Goal: Task Accomplishment & Management: Manage account settings

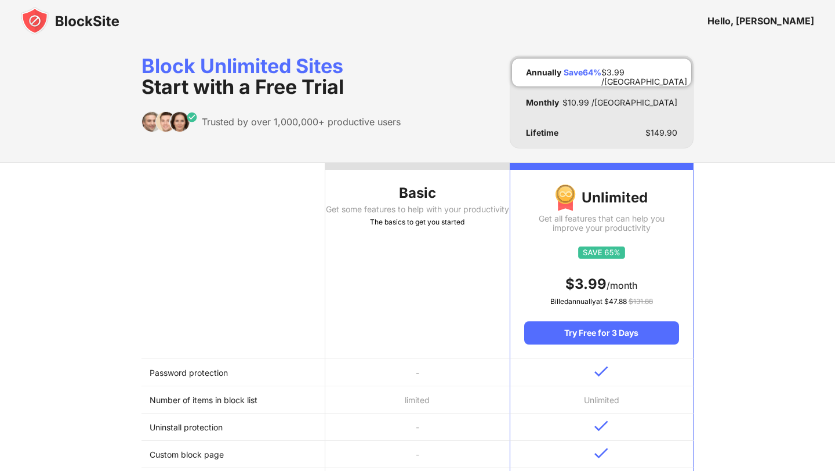
click at [93, 16] on img at bounding box center [70, 21] width 99 height 28
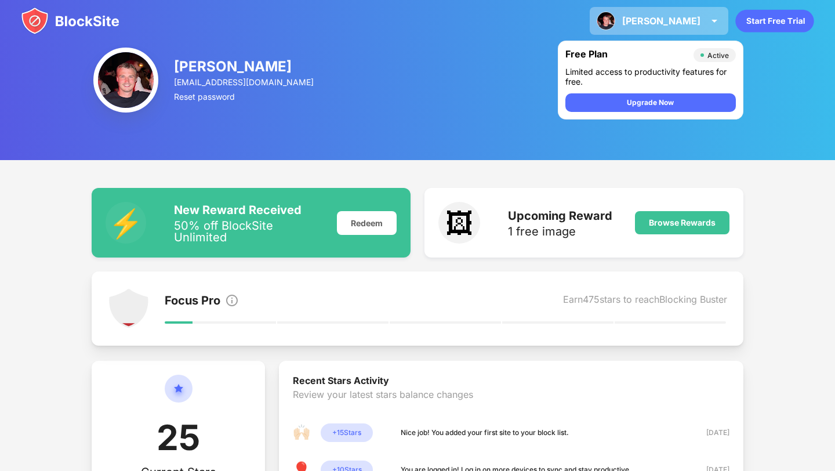
click at [700, 22] on div "Colin" at bounding box center [661, 21] width 78 height 12
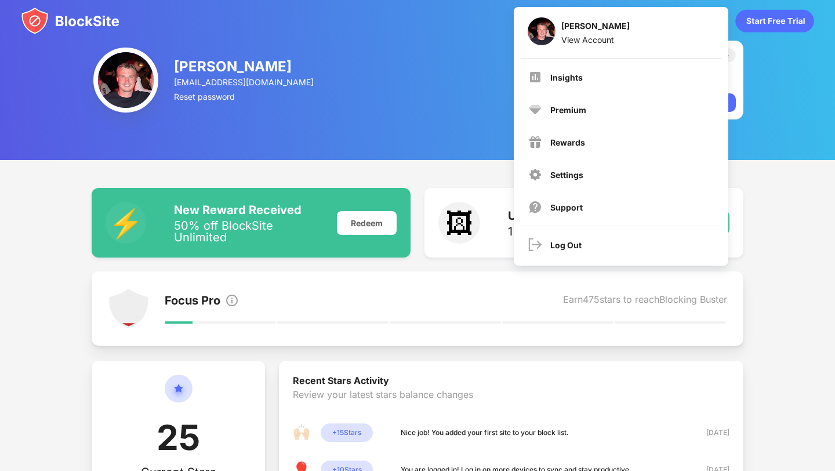
click at [440, 121] on div "Colin Lamb chlamb1273@gmail.com Reset password Free Plan Active Limited access …" at bounding box center [417, 80] width 835 height 160
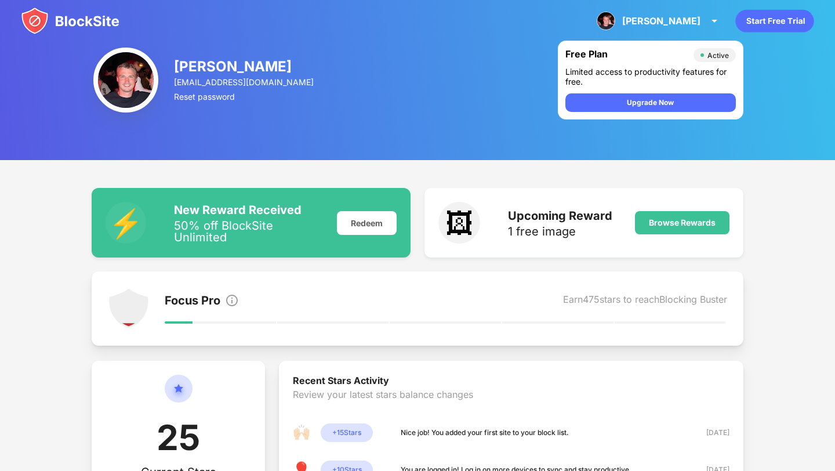
click at [125, 81] on img at bounding box center [125, 80] width 65 height 65
click at [703, 36] on div "Colin Colin Lamb View Account Insights Premium Rewards Settings Support Log Out" at bounding box center [417, 21] width 835 height 42
click at [703, 30] on div "Colin Colin Lamb View Account Insights Premium Rewards Settings Support Log Out" at bounding box center [659, 21] width 139 height 28
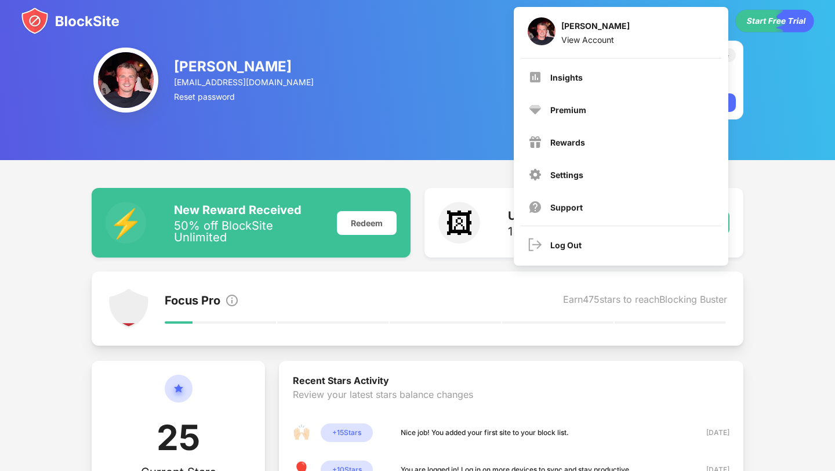
click at [453, 26] on div "Colin Colin Lamb View Account Insights Premium Rewards Settings Support Log Out" at bounding box center [417, 21] width 835 height 42
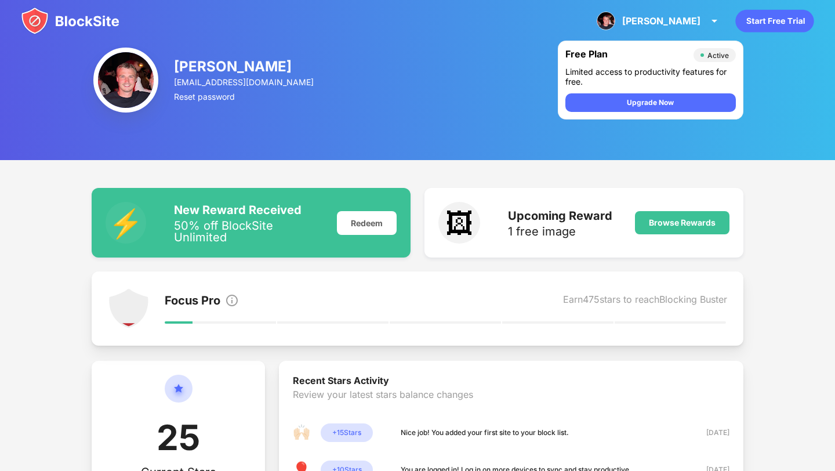
click at [185, 66] on div "Colin Lamb" at bounding box center [245, 66] width 142 height 17
click at [137, 81] on img at bounding box center [125, 80] width 65 height 65
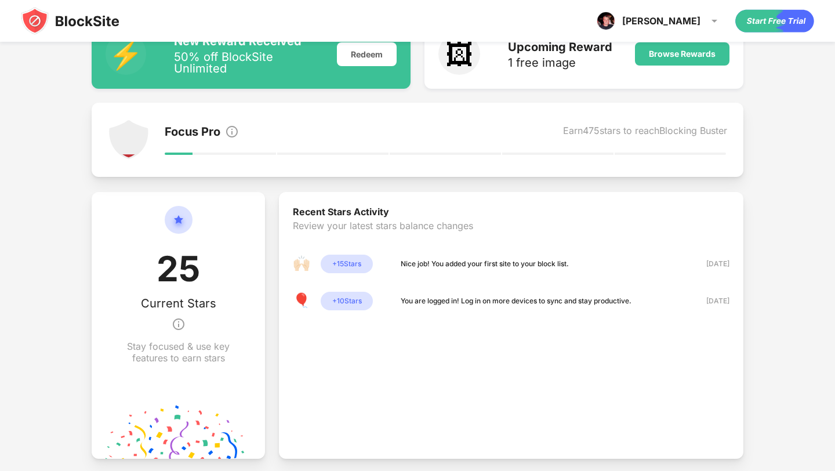
scroll to position [211, 0]
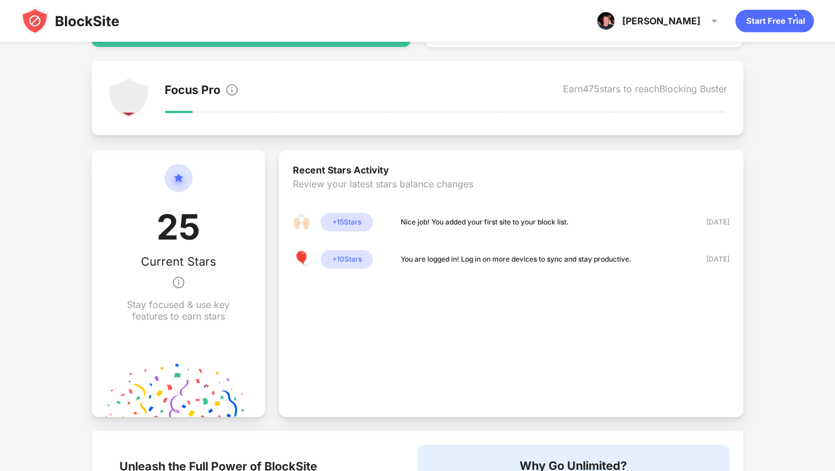
click at [73, 25] on img at bounding box center [70, 21] width 99 height 28
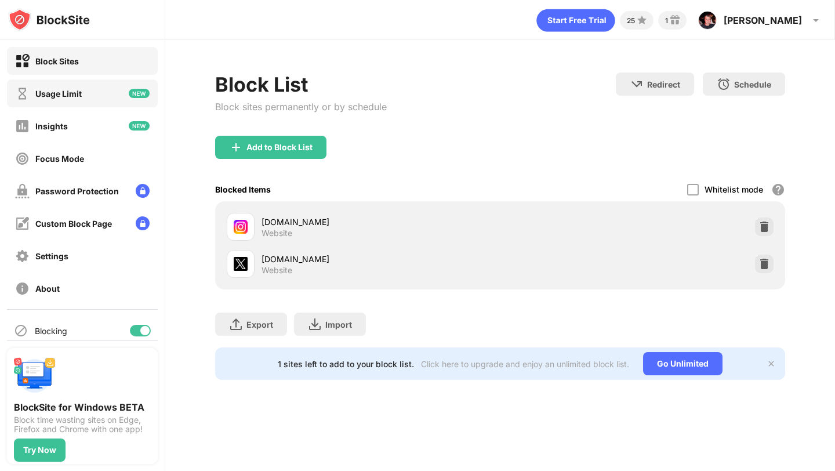
click at [108, 98] on div "Usage Limit" at bounding box center [82, 93] width 151 height 28
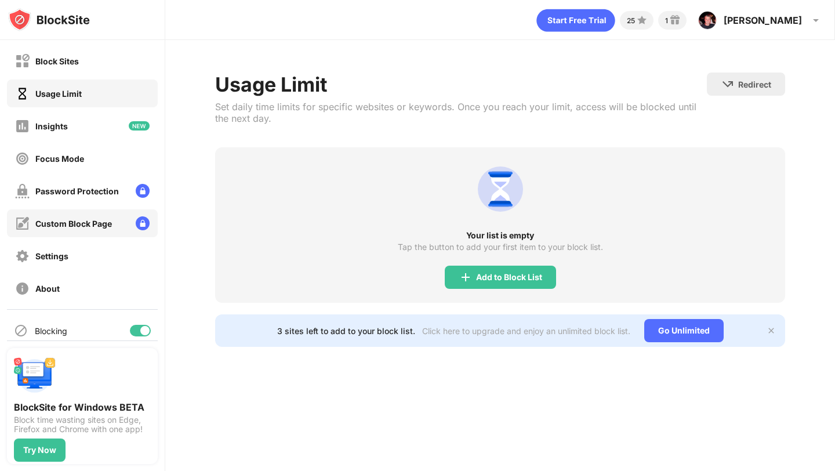
click at [98, 217] on div "Custom Block Page" at bounding box center [63, 223] width 97 height 15
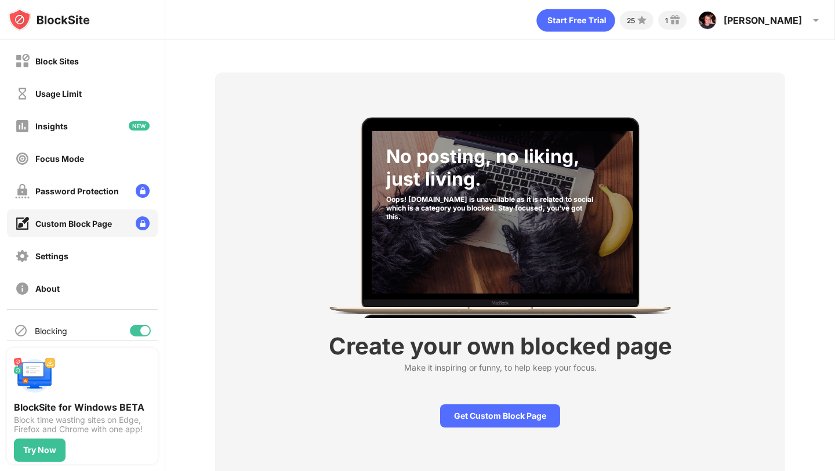
click at [104, 161] on div "Focus Mode" at bounding box center [82, 158] width 151 height 28
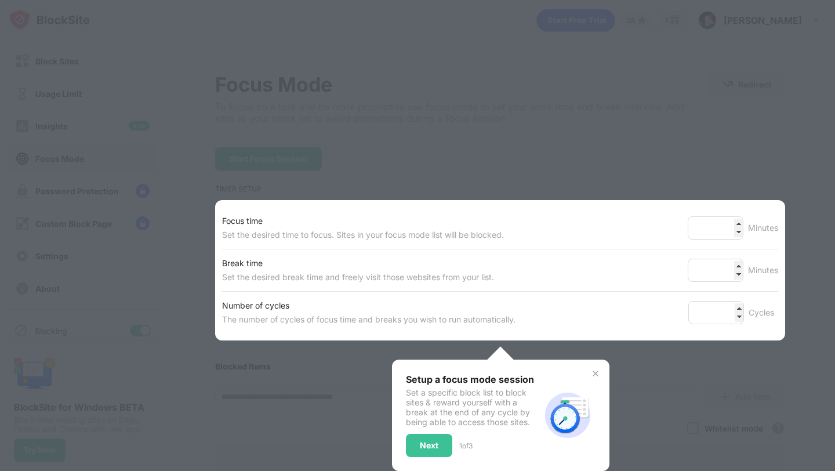
click at [88, 149] on div at bounding box center [417, 235] width 835 height 471
click at [750, 169] on div at bounding box center [417, 235] width 835 height 471
click at [440, 429] on div "Setup a focus mode session Set a specific block list to block sites & reward yo…" at bounding box center [473, 416] width 134 height 84
click at [440, 439] on div "Next" at bounding box center [429, 445] width 46 height 23
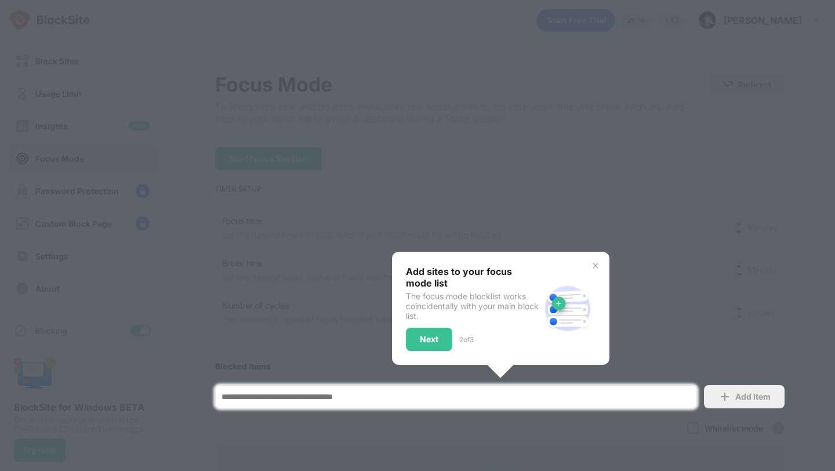
click at [440, 439] on div at bounding box center [417, 235] width 835 height 471
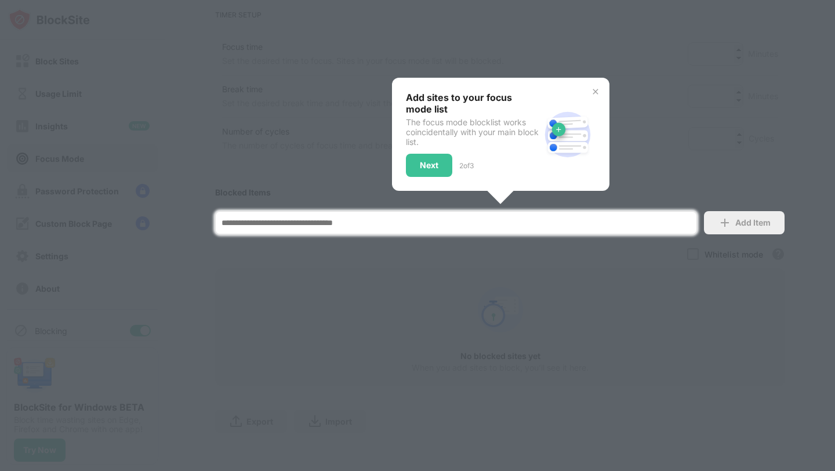
click at [440, 439] on div at bounding box center [417, 235] width 835 height 471
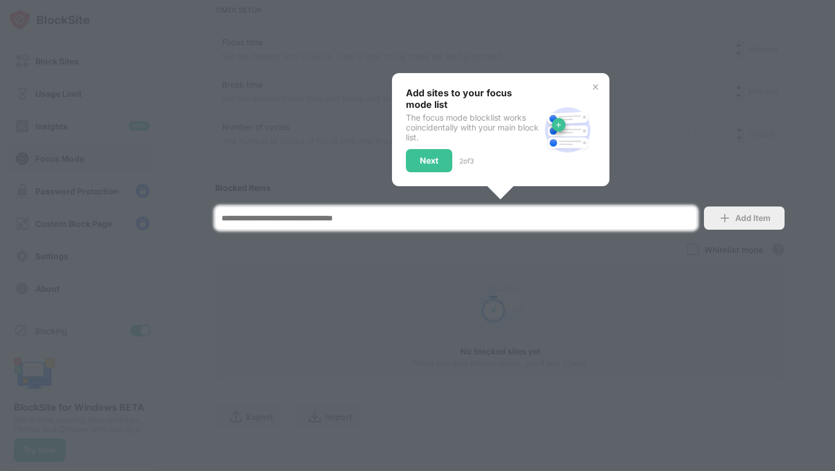
click at [491, 390] on div at bounding box center [417, 235] width 835 height 471
click at [615, 263] on div at bounding box center [417, 235] width 835 height 471
click at [645, 146] on div at bounding box center [417, 235] width 835 height 471
click at [597, 85] on img at bounding box center [595, 86] width 9 height 9
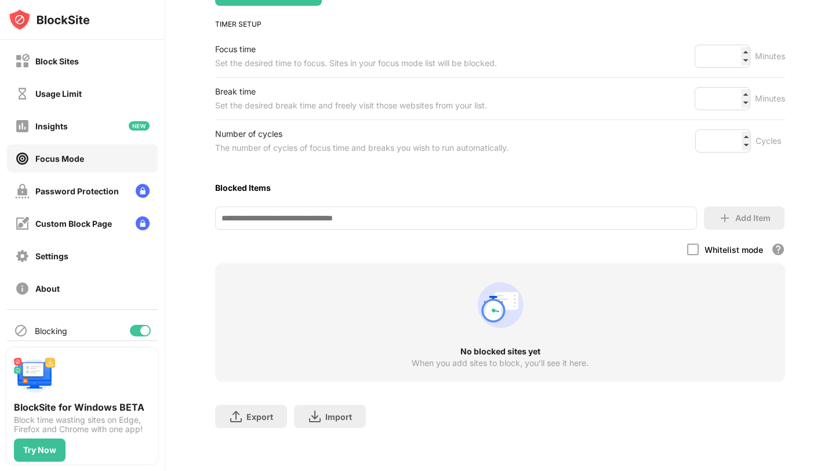
scroll to position [0, 0]
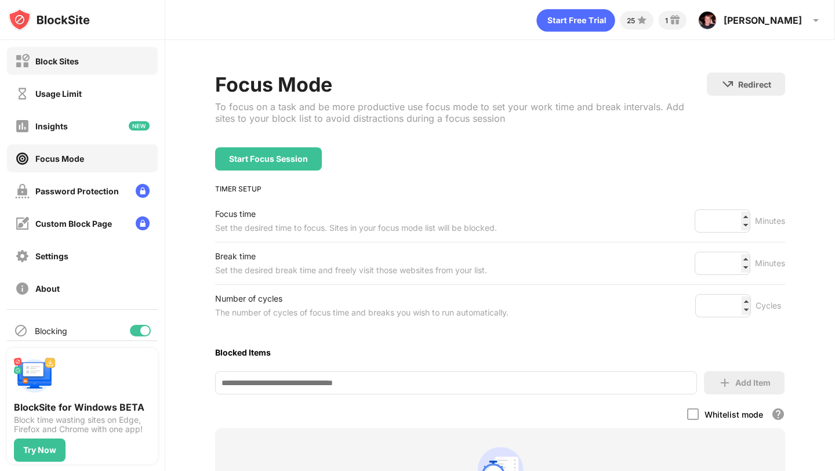
click at [77, 69] on div "Block Sites" at bounding box center [82, 61] width 151 height 28
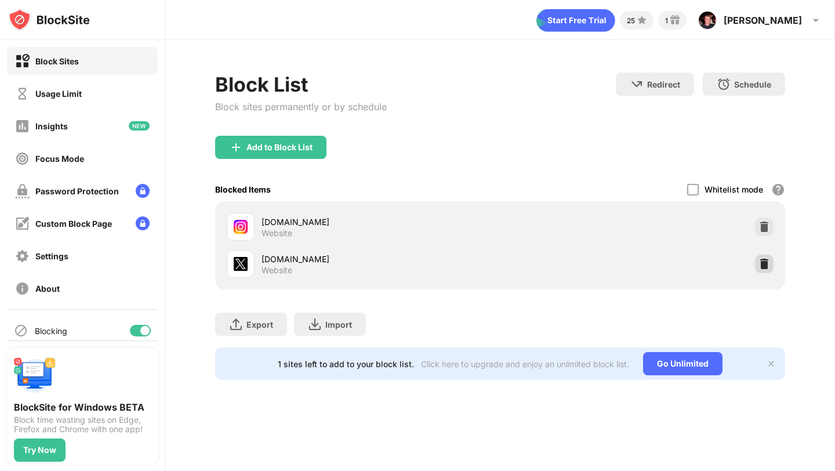
click at [763, 263] on img at bounding box center [765, 264] width 12 height 12
